Goal: Information Seeking & Learning: Learn about a topic

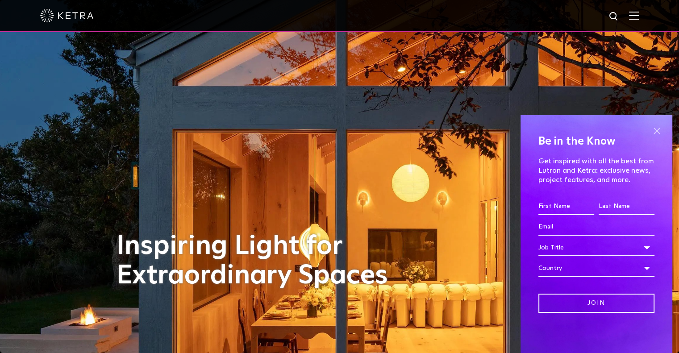
click at [656, 133] on span at bounding box center [656, 130] width 13 height 13
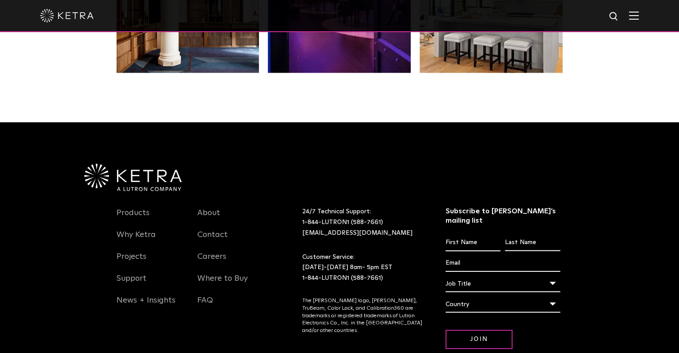
scroll to position [1840, 0]
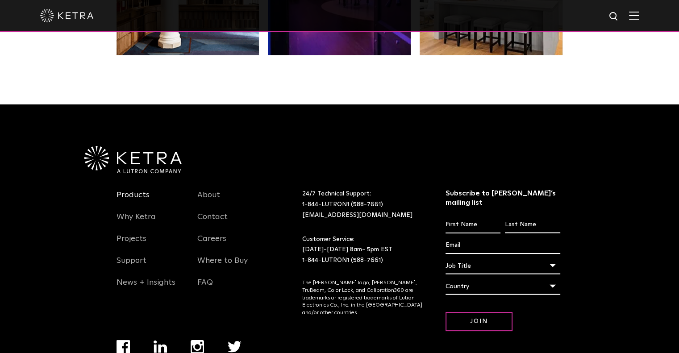
click at [131, 195] on link "Products" at bounding box center [133, 200] width 33 height 21
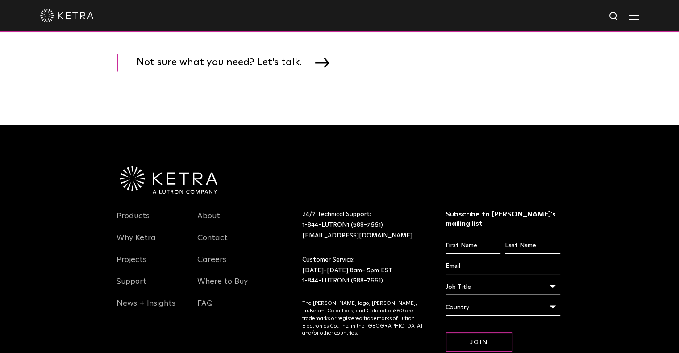
scroll to position [1594, 0]
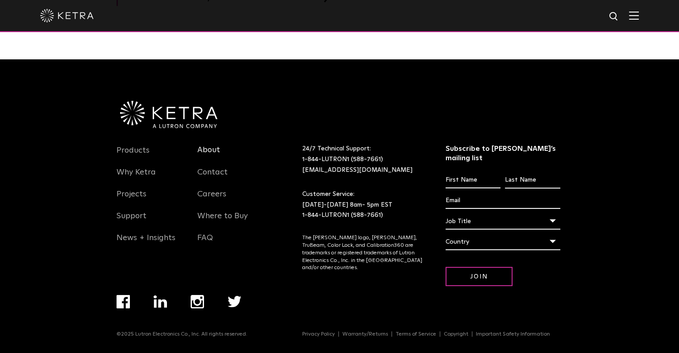
click at [205, 159] on link "About" at bounding box center [208, 155] width 23 height 21
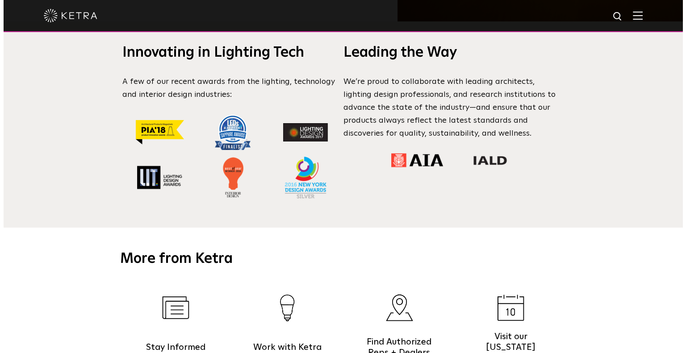
scroll to position [36, 0]
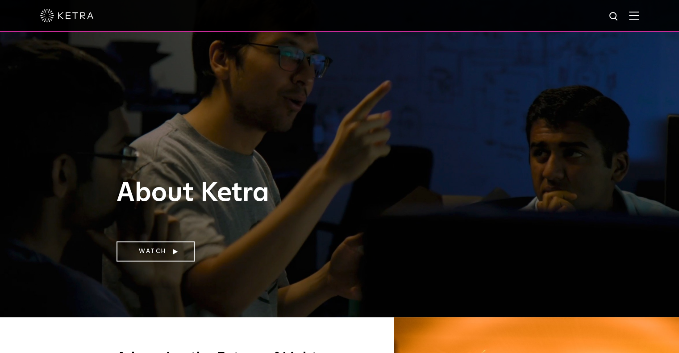
click at [639, 12] on img at bounding box center [634, 15] width 10 height 8
